Goal: Task Accomplishment & Management: Use online tool/utility

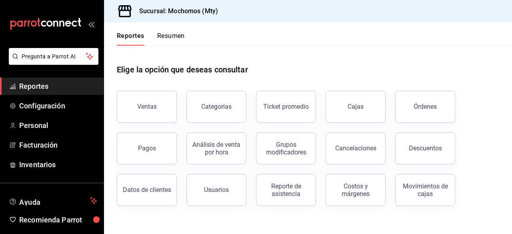
click at [41, 82] on span "Reportes" at bounding box center [58, 86] width 78 height 11
click at [146, 112] on button "Ventas" at bounding box center [147, 107] width 60 height 32
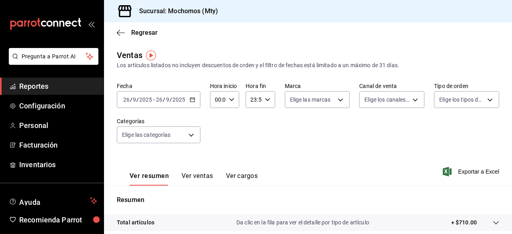
click at [193, 103] on div "[DATE] [DATE] - [DATE] [DATE]" at bounding box center [159, 99] width 84 height 17
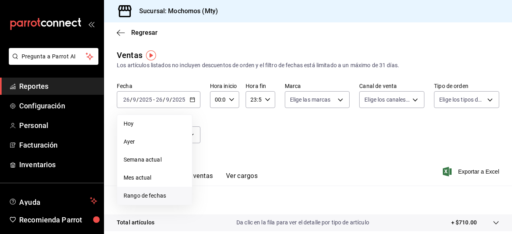
click at [142, 196] on span "Rango de fechas" at bounding box center [155, 195] width 62 height 8
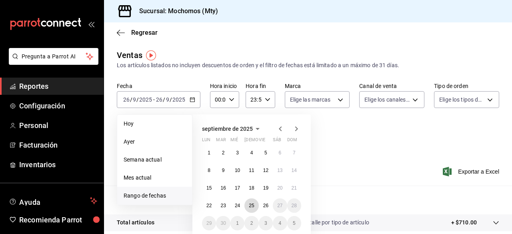
click at [251, 207] on abbr "25" at bounding box center [251, 206] width 5 height 6
click at [264, 210] on button "26" at bounding box center [266, 205] width 14 height 14
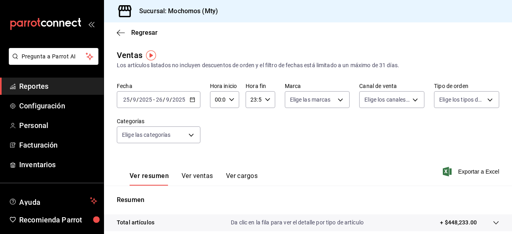
click at [232, 104] on div "00:00 Hora inicio" at bounding box center [224, 99] width 29 height 17
click at [217, 158] on span "05" at bounding box center [216, 158] width 2 height 6
type input "05:00"
click at [268, 99] on div at bounding box center [256, 117] width 512 height 234
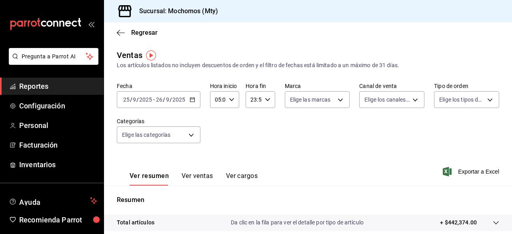
click at [266, 100] on \(Stroke\) "button" at bounding box center [267, 99] width 5 height 3
click at [251, 147] on span "05" at bounding box center [252, 148] width 2 height 6
click at [265, 120] on span "00" at bounding box center [266, 120] width 2 height 6
type input "05:00"
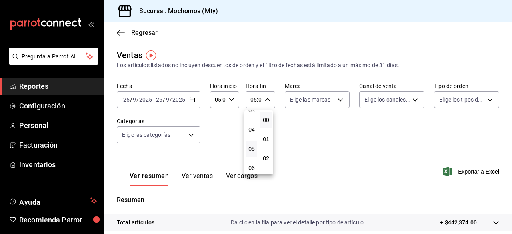
click at [319, 138] on div at bounding box center [256, 117] width 512 height 234
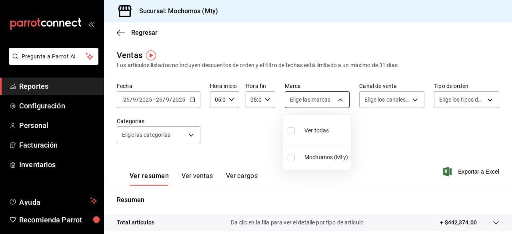
click at [337, 102] on body "Pregunta a Parrot AI Reportes Configuración Personal Facturación Inventarios Ay…" at bounding box center [256, 117] width 512 height 234
click at [291, 130] on input "checkbox" at bounding box center [290, 130] width 7 height 7
checkbox input "true"
type input "b352ad34-a903-4246-b8b1-197398375429"
checkbox input "true"
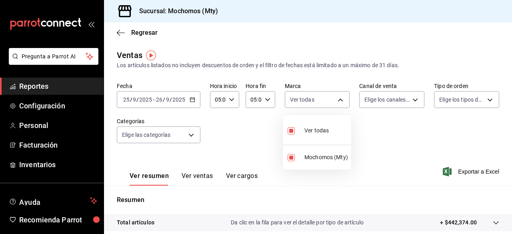
click at [409, 98] on div at bounding box center [256, 117] width 512 height 234
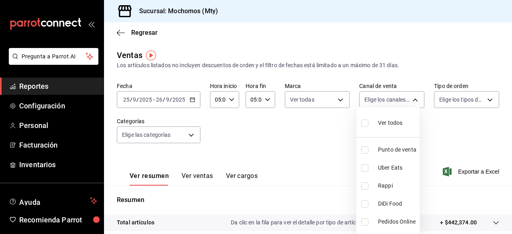
click at [409, 98] on body "Pregunta a Parrot AI Reportes Configuración Personal Facturación Inventarios Ay…" at bounding box center [256, 117] width 512 height 234
click at [365, 122] on input "checkbox" at bounding box center [364, 123] width 7 height 7
checkbox input "true"
type input "PARROT,UBER_EATS,RAPPI,DIDI_FOOD,ONLINE"
checkbox input "true"
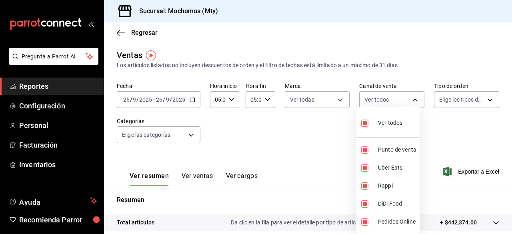
checkbox input "true"
click at [485, 100] on div at bounding box center [256, 117] width 512 height 234
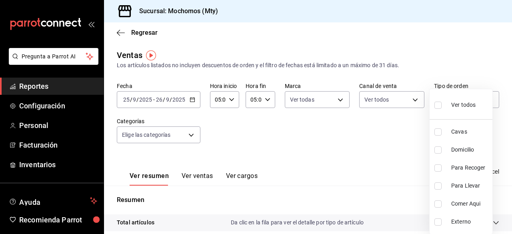
click at [485, 100] on body "Pregunta a Parrot AI Reportes Configuración Personal Facturación Inventarios Ay…" at bounding box center [256, 117] width 512 height 234
click at [440, 103] on input "checkbox" at bounding box center [437, 105] width 7 height 7
checkbox input "true"
type input "7f152bcd-c808-43b1-8377-7ee3764f5c48,abc1671a-a22f-403c-8860-9d090036c428,f5090…"
checkbox input "true"
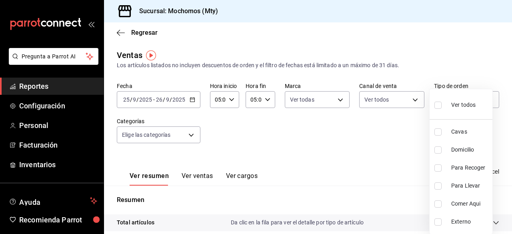
checkbox input "true"
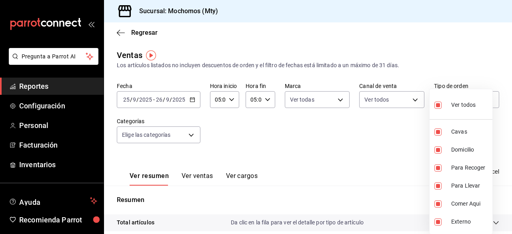
click at [192, 130] on div at bounding box center [256, 117] width 512 height 234
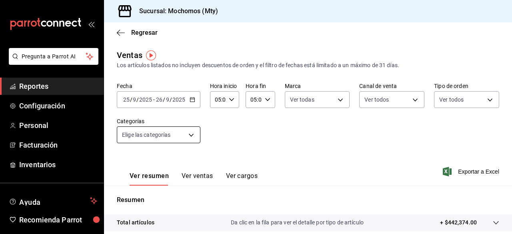
click at [191, 135] on body "Pregunta a Parrot AI Reportes Configuración Personal Facturación Inventarios Ay…" at bounding box center [256, 117] width 512 height 234
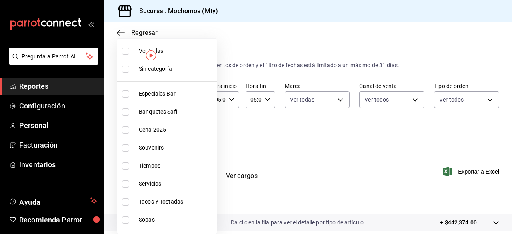
click at [127, 48] on input "checkbox" at bounding box center [125, 51] width 7 height 7
checkbox input "true"
type input "ca062f0f-28a6-4a2e-835a-bf626b46f614,ff02f0f8-cf27-4ea8-b513-1d5c0356e4fc,aaf97…"
checkbox input "true"
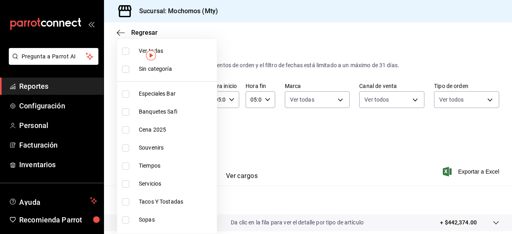
checkbox input "true"
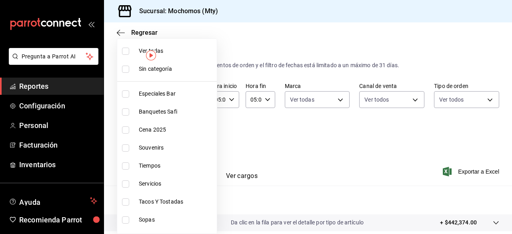
checkbox input "true"
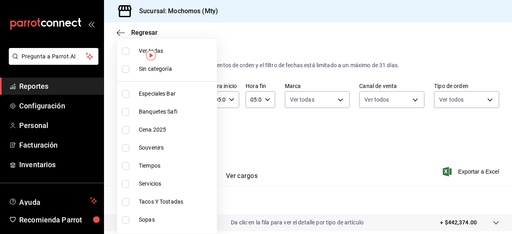
checkbox input "true"
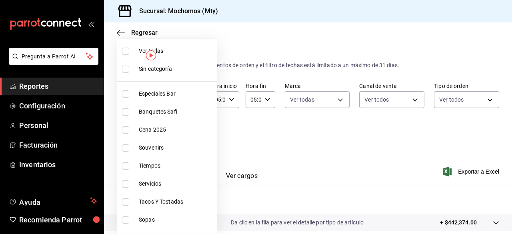
checkbox input "true"
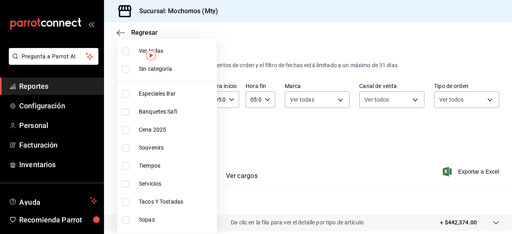
checkbox input "true"
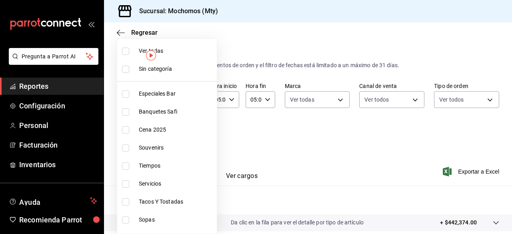
checkbox input "true"
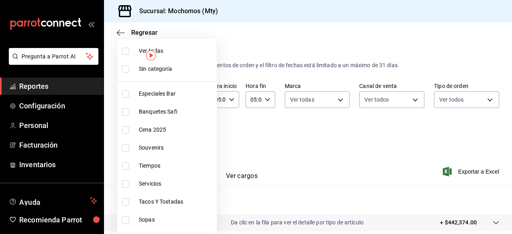
checkbox input "true"
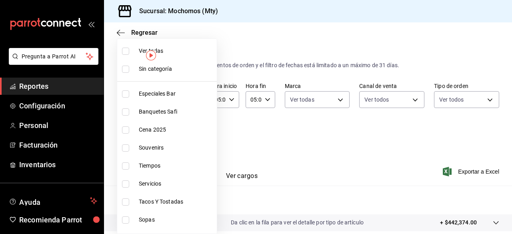
checkbox input "true"
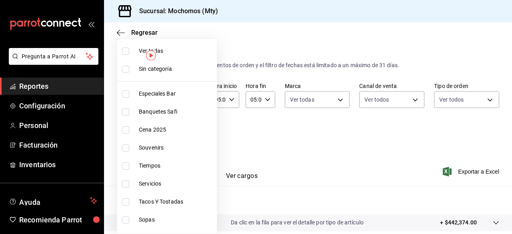
checkbox input "true"
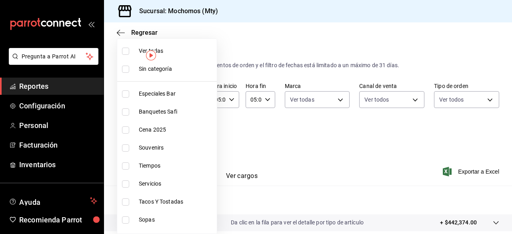
checkbox input "true"
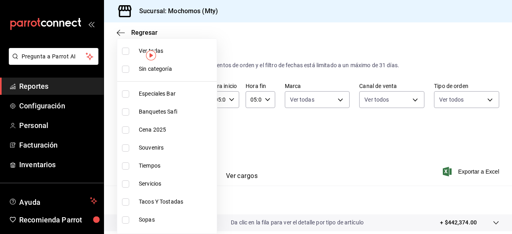
checkbox input "true"
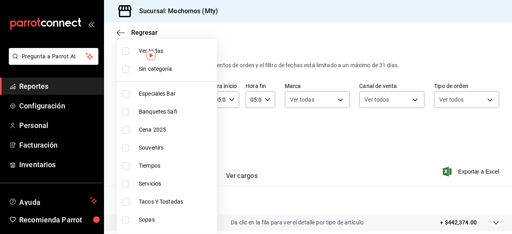
checkbox input "true"
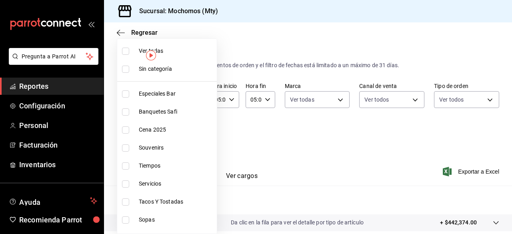
checkbox input "true"
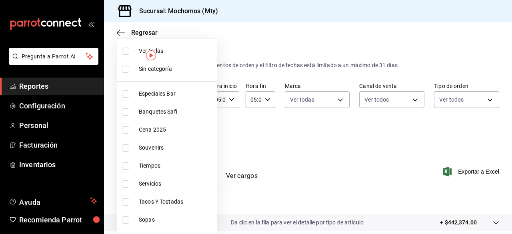
checkbox input "true"
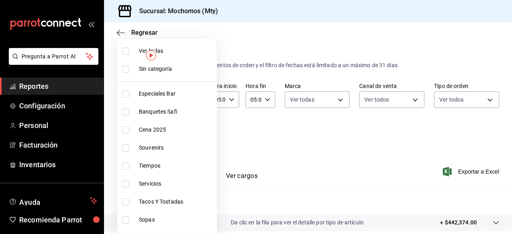
checkbox input "true"
click at [378, 138] on div at bounding box center [256, 117] width 512 height 234
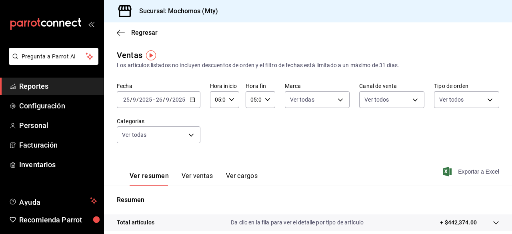
click at [468, 173] on span "Exportar a Excel" at bounding box center [471, 172] width 55 height 10
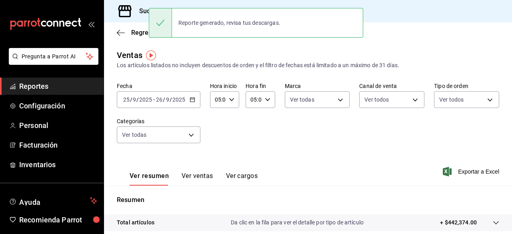
click at [48, 89] on span "Reportes" at bounding box center [58, 86] width 78 height 11
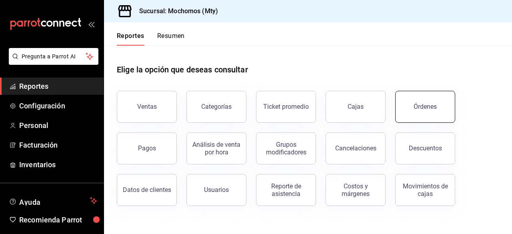
click at [440, 111] on button "Órdenes" at bounding box center [425, 107] width 60 height 32
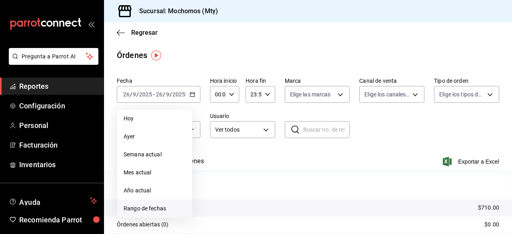
click at [148, 207] on span "Rango de fechas" at bounding box center [155, 208] width 62 height 8
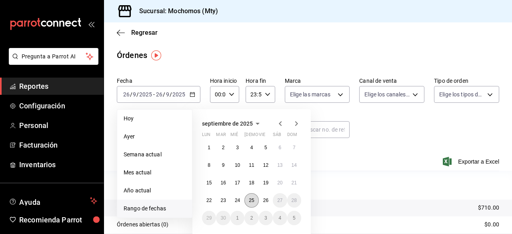
click at [250, 200] on abbr "25" at bounding box center [251, 200] width 5 height 6
click at [263, 202] on abbr "26" at bounding box center [265, 200] width 5 height 6
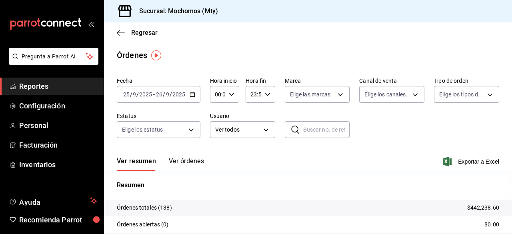
click at [231, 96] on icon "button" at bounding box center [232, 95] width 6 height 6
click at [217, 164] on span "05" at bounding box center [216, 165] width 2 height 6
type input "05:00"
click at [266, 96] on div at bounding box center [256, 117] width 512 height 234
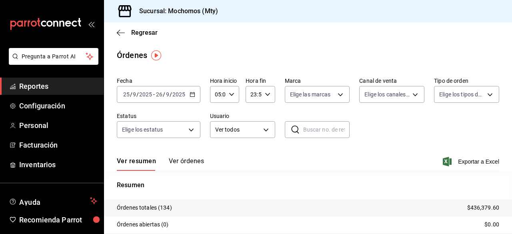
click at [266, 96] on icon "button" at bounding box center [268, 95] width 6 height 6
click at [252, 115] on span "05" at bounding box center [252, 113] width 2 height 6
click at [267, 112] on span "00" at bounding box center [266, 115] width 2 height 6
type input "05:00"
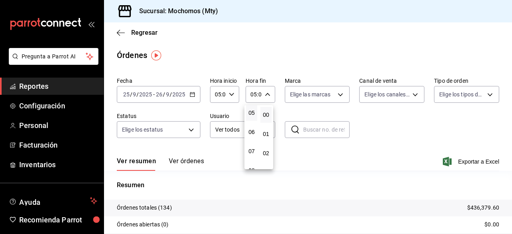
click at [341, 97] on div at bounding box center [256, 117] width 512 height 234
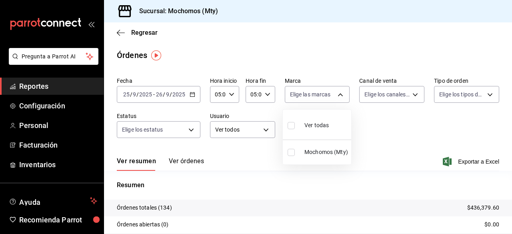
click at [341, 97] on body "Pregunta a Parrot AI Reportes Configuración Personal Facturación Inventarios Ay…" at bounding box center [256, 117] width 512 height 234
click at [291, 126] on input "checkbox" at bounding box center [290, 125] width 7 height 7
checkbox input "true"
type input "b352ad34-a903-4246-b8b1-197398375429"
checkbox input "true"
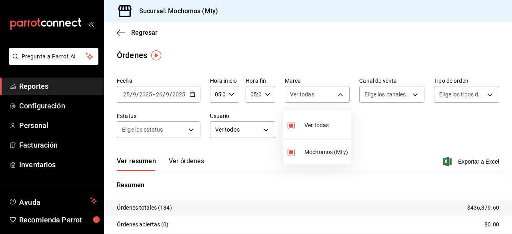
click at [410, 95] on div at bounding box center [256, 117] width 512 height 234
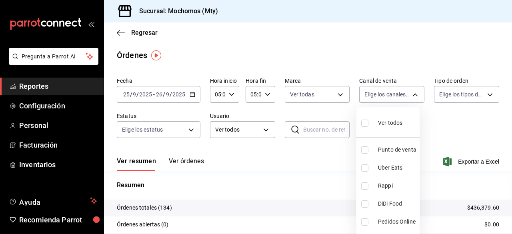
click at [410, 95] on body "Pregunta a Parrot AI Reportes Configuración Personal Facturación Inventarios Ay…" at bounding box center [256, 117] width 512 height 234
click at [365, 126] on input "checkbox" at bounding box center [364, 123] width 7 height 7
checkbox input "true"
type input "PARROT,UBER_EATS,RAPPI,DIDI_FOOD,ONLINE"
checkbox input "true"
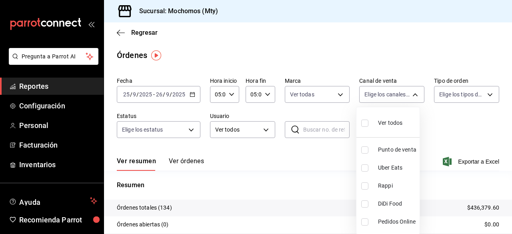
checkbox input "true"
click at [484, 92] on div at bounding box center [256, 117] width 512 height 234
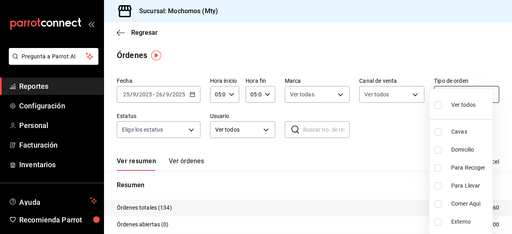
click at [484, 95] on body "Pregunta a Parrot AI Reportes Configuración Personal Facturación Inventarios Ay…" at bounding box center [256, 117] width 512 height 234
click at [439, 105] on input "checkbox" at bounding box center [437, 105] width 7 height 7
checkbox input "true"
type input "7f152bcd-c808-43b1-8377-7ee3764f5c48,abc1671a-a22f-403c-8860-9d090036c428,f5090…"
checkbox input "true"
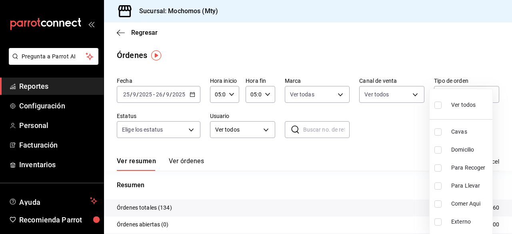
checkbox input "true"
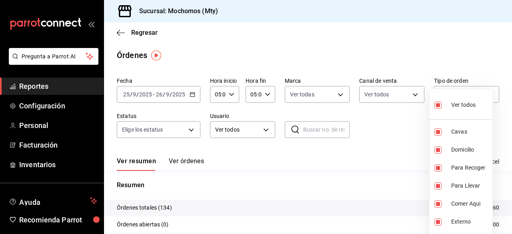
click at [235, 50] on div at bounding box center [256, 117] width 512 height 234
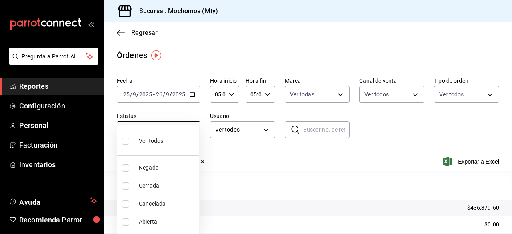
click at [192, 131] on body "Pregunta a Parrot AI Reportes Configuración Personal Facturación Inventarios Ay…" at bounding box center [256, 117] width 512 height 234
click at [129, 141] on input "checkbox" at bounding box center [125, 140] width 7 height 7
checkbox input "true"
type input "DENIED,FINISHED,CANCELED,OPEN"
checkbox input "true"
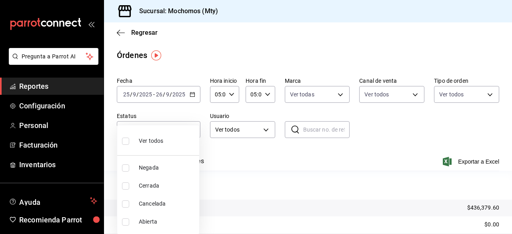
checkbox input "true"
click at [263, 131] on div at bounding box center [256, 117] width 512 height 234
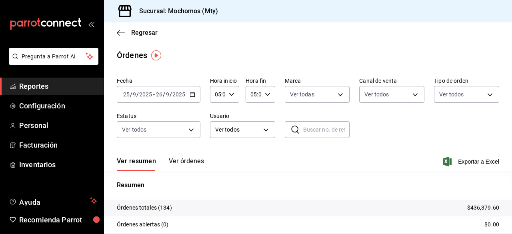
click at [263, 131] on body "Pregunta a Parrot AI Reportes Configuración Personal Facturación Inventarios Ay…" at bounding box center [256, 117] width 512 height 234
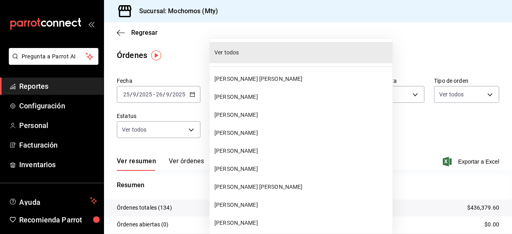
click at [225, 55] on span "Ver todos" at bounding box center [301, 52] width 175 height 8
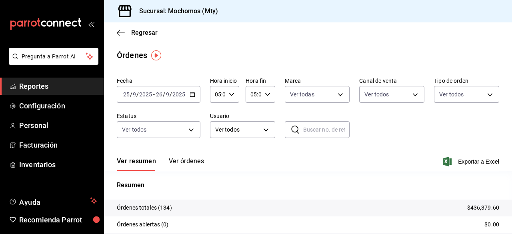
click at [405, 136] on div "Fecha [DATE] [DATE] - [DATE] [DATE] Hora inicio 05:00 Hora inicio Hora fin 05:0…" at bounding box center [308, 111] width 382 height 74
click at [459, 161] on span "Exportar a Excel" at bounding box center [471, 162] width 55 height 10
click at [56, 83] on span "Reportes" at bounding box center [58, 86] width 78 height 11
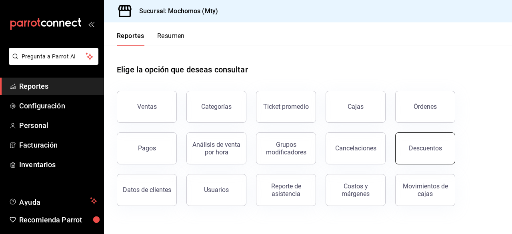
click at [406, 153] on button "Descuentos" at bounding box center [425, 148] width 60 height 32
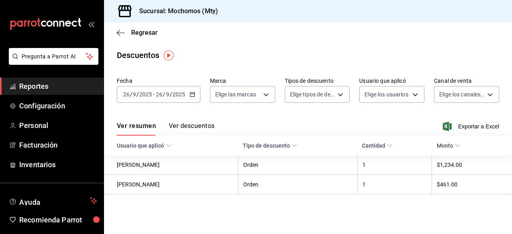
click at [191, 93] on icon "button" at bounding box center [192, 95] width 6 height 6
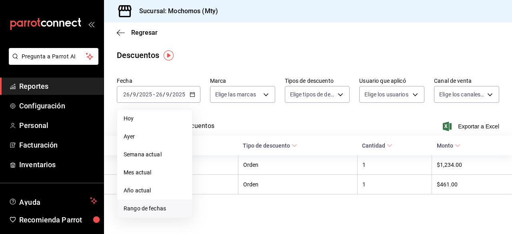
click at [138, 207] on span "Rango de fechas" at bounding box center [155, 208] width 62 height 8
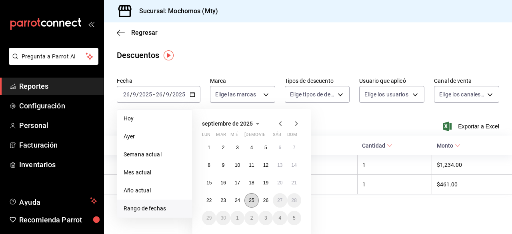
click at [253, 201] on abbr "25" at bounding box center [251, 200] width 5 height 6
click at [262, 199] on button "26" at bounding box center [266, 200] width 14 height 14
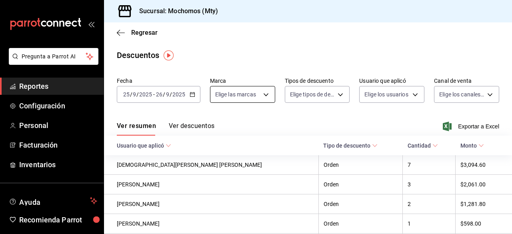
click at [263, 93] on body "Pregunta a Parrot AI Reportes Configuración Personal Facturación Inventarios Ay…" at bounding box center [256, 117] width 512 height 234
click at [215, 124] on input "checkbox" at bounding box center [217, 125] width 7 height 7
checkbox input "true"
type input "b352ad34-a903-4246-b8b1-197398375429"
checkbox input "true"
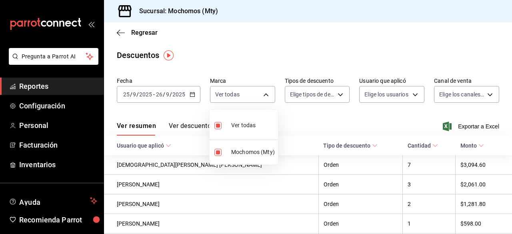
click at [337, 94] on div at bounding box center [256, 117] width 512 height 234
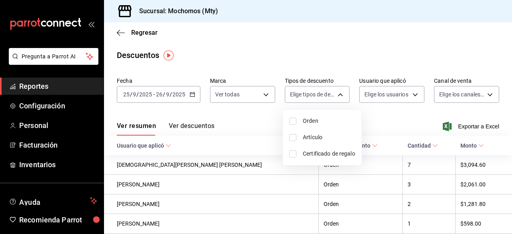
click at [337, 94] on body "Pregunta a Parrot AI Reportes Configuración Personal Facturación Inventarios Ay…" at bounding box center [256, 117] width 512 height 234
click at [291, 122] on input "checkbox" at bounding box center [292, 121] width 7 height 7
checkbox input "true"
type input "ORDER"
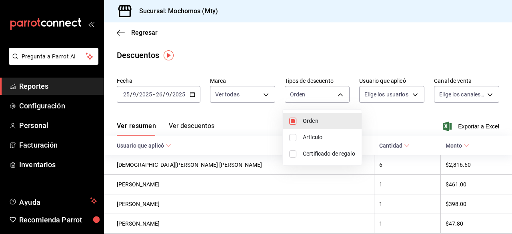
click at [293, 136] on input "checkbox" at bounding box center [292, 137] width 7 height 7
checkbox input "true"
type input "ORDER,ORDER_ITEM"
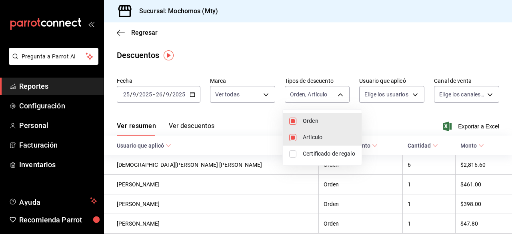
click at [292, 151] on input "checkbox" at bounding box center [292, 153] width 7 height 7
checkbox input "true"
type input "ORDER,ORDER_ITEM,CARD_REWARD"
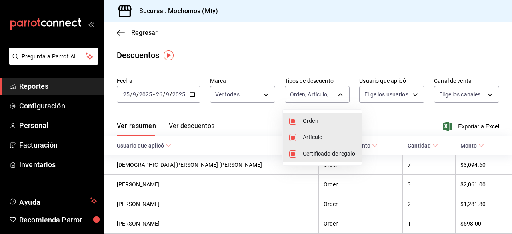
click at [412, 94] on div at bounding box center [256, 117] width 512 height 234
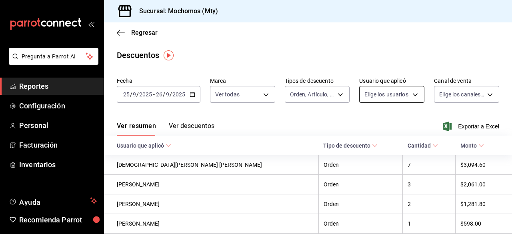
click at [410, 93] on body "Pregunta a Parrot AI Reportes Configuración Personal Facturación Inventarios Ay…" at bounding box center [256, 117] width 512 height 234
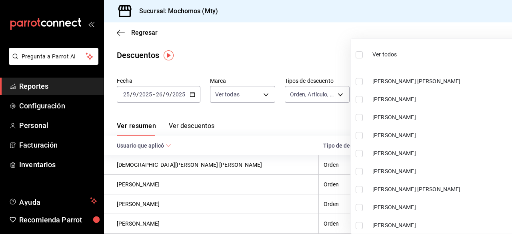
click at [359, 52] on input "checkbox" at bounding box center [358, 54] width 7 height 7
checkbox input "true"
type input "d67c6d1e-22ea-4eae-8a9b-f3075bdc376d,5ad66410-1f18-43f4-84d7-4f088e7acea3,7acce…"
checkbox input "true"
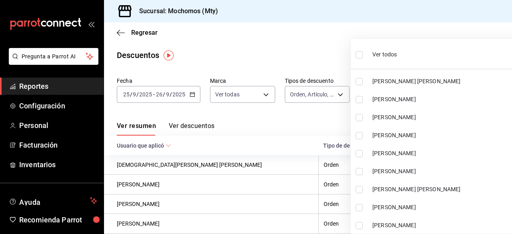
checkbox input "true"
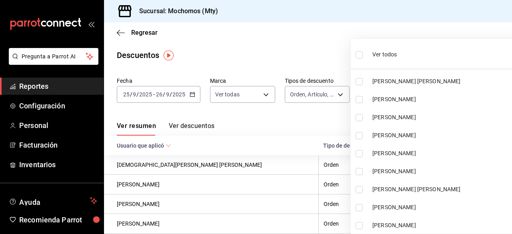
checkbox input "true"
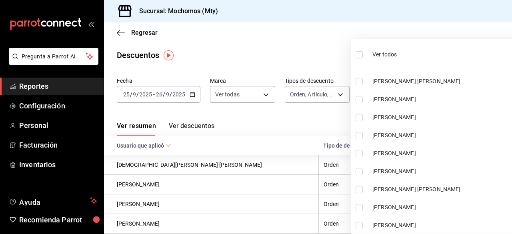
checkbox input "true"
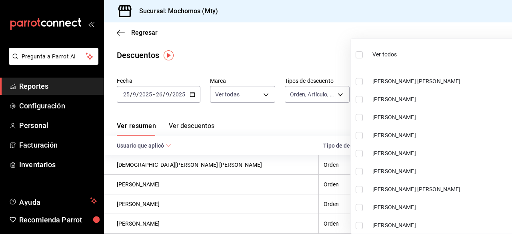
checkbox input "true"
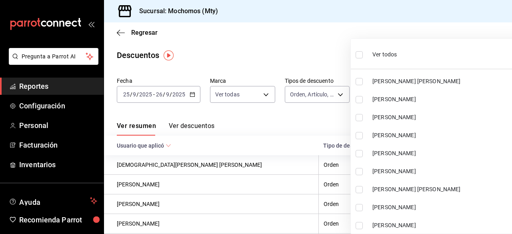
checkbox input "true"
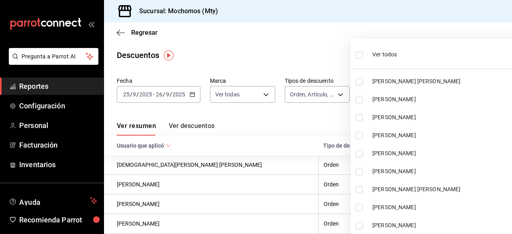
checkbox input "true"
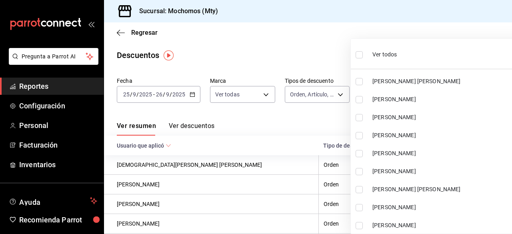
checkbox input "true"
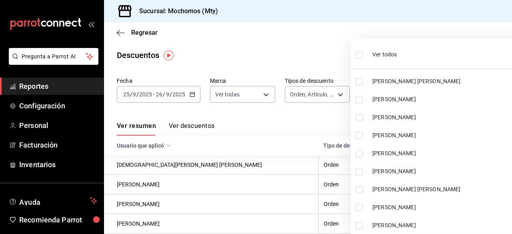
checkbox input "true"
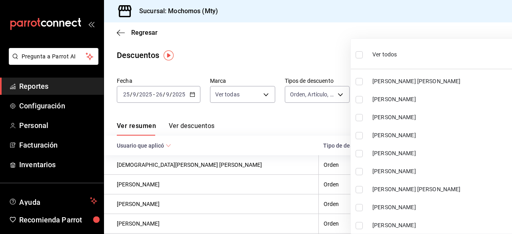
checkbox input "true"
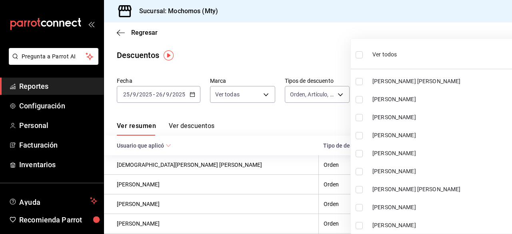
checkbox input "true"
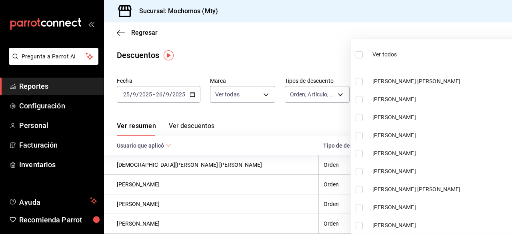
checkbox input "true"
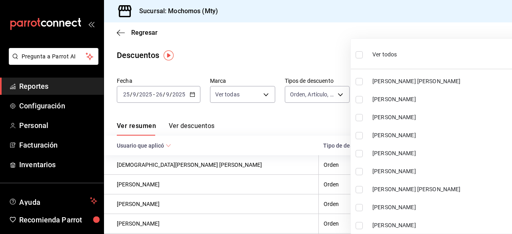
checkbox input "true"
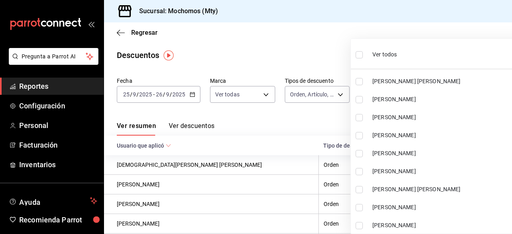
checkbox input "true"
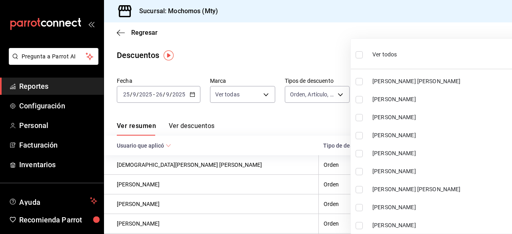
checkbox input "true"
click at [324, 59] on div at bounding box center [256, 117] width 512 height 234
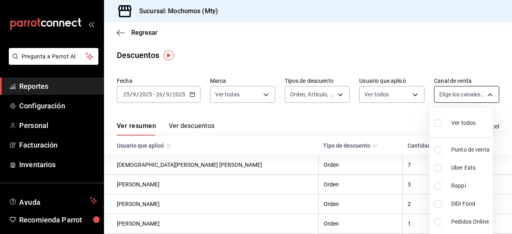
click at [484, 98] on body "Pregunta a Parrot AI Reportes Configuración Personal Facturación Inventarios Ay…" at bounding box center [256, 117] width 512 height 234
click at [439, 125] on input "checkbox" at bounding box center [437, 123] width 7 height 7
click at [418, 53] on div at bounding box center [256, 117] width 512 height 234
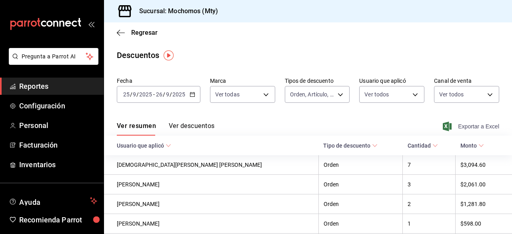
click at [470, 128] on span "Exportar a Excel" at bounding box center [471, 127] width 55 height 10
